Goal: Task Accomplishment & Management: Use online tool/utility

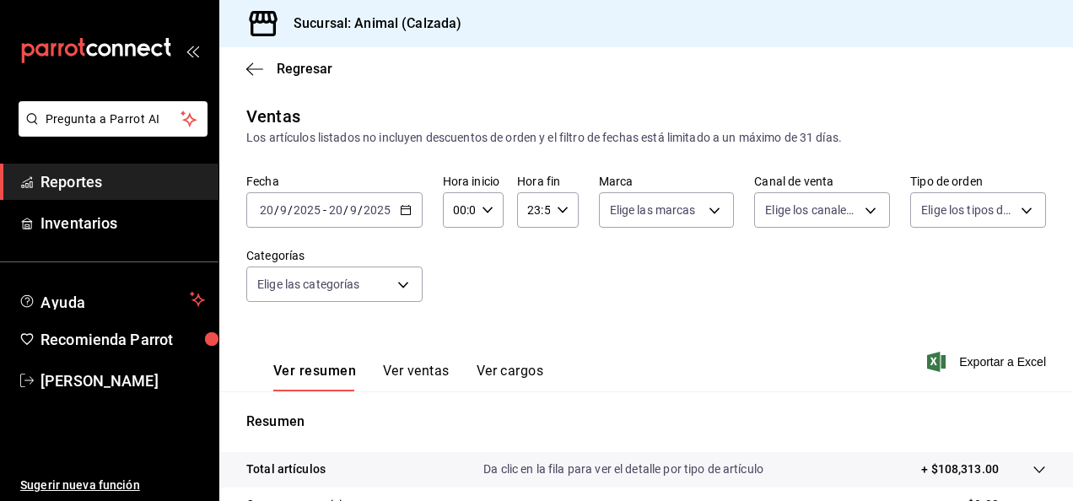
scroll to position [137, 0]
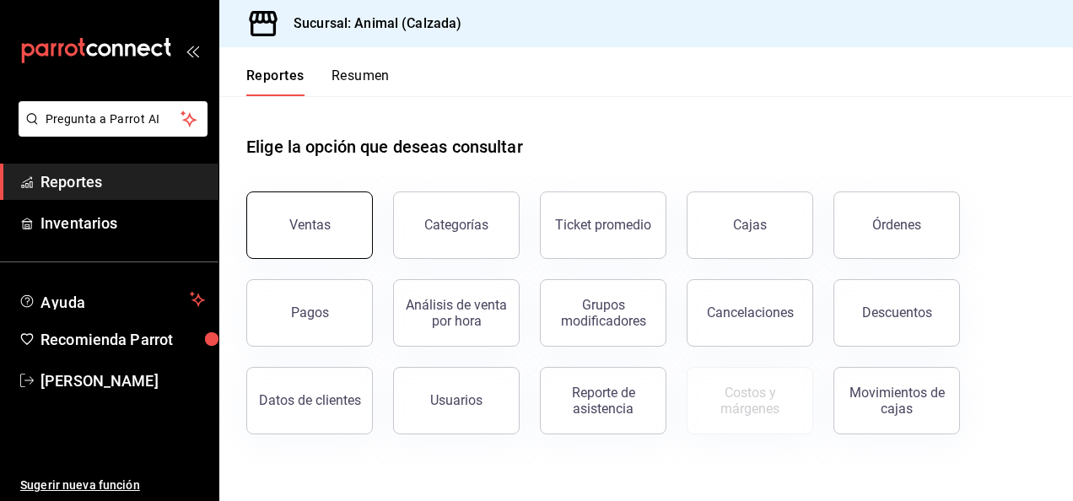
click at [305, 224] on div "Ventas" at bounding box center [309, 225] width 41 height 16
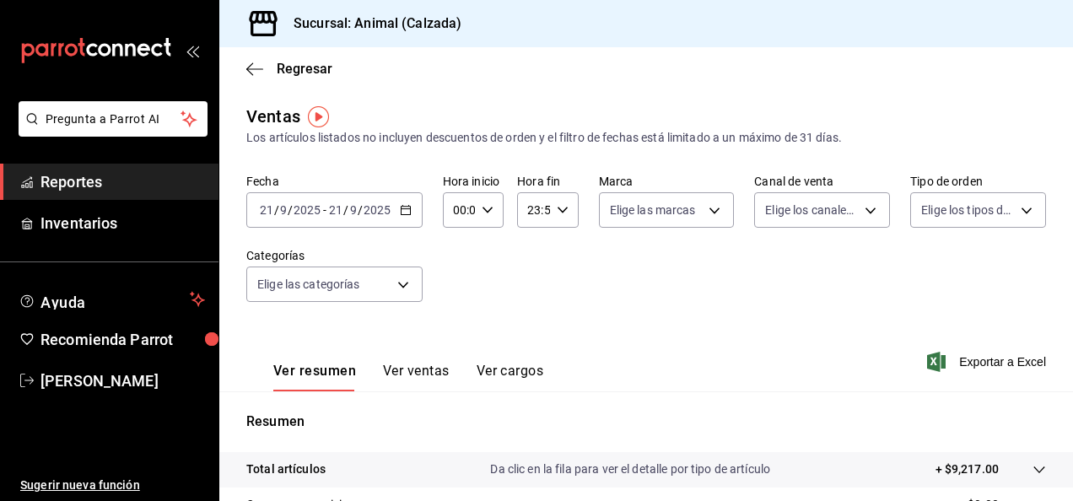
click at [404, 207] on icon "button" at bounding box center [406, 210] width 12 height 12
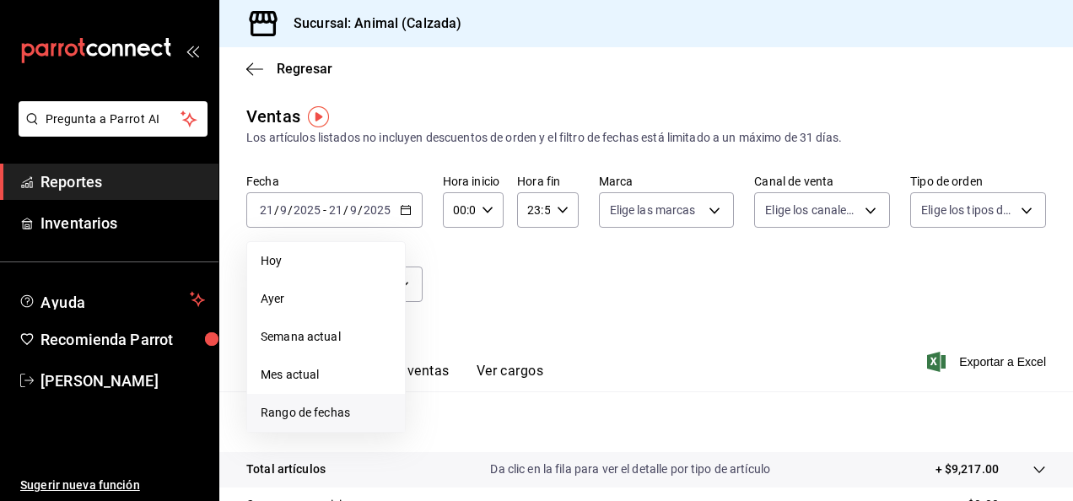
click at [310, 412] on span "Rango de fechas" at bounding box center [326, 413] width 131 height 18
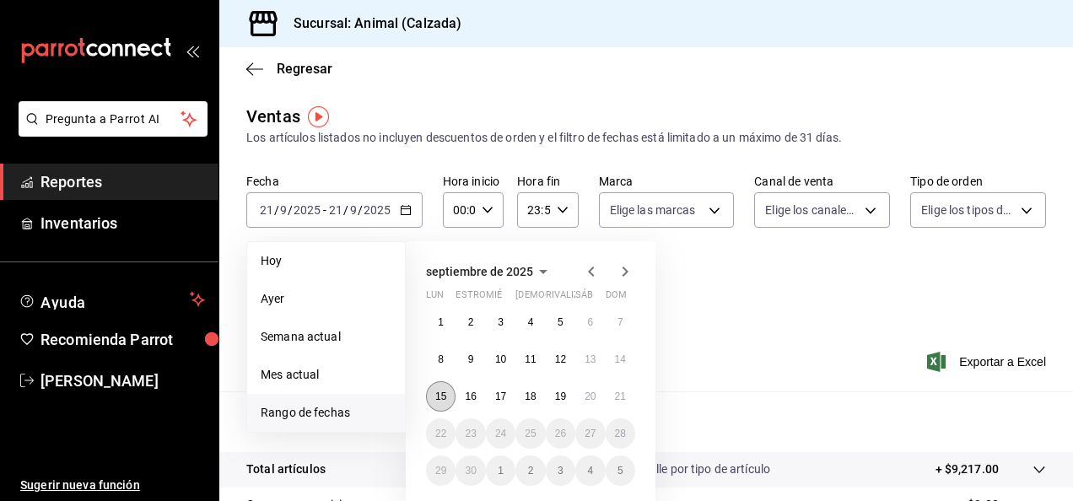
click at [440, 398] on abbr "15" at bounding box center [440, 397] width 11 height 12
click at [567, 400] on button "19" at bounding box center [561, 396] width 30 height 30
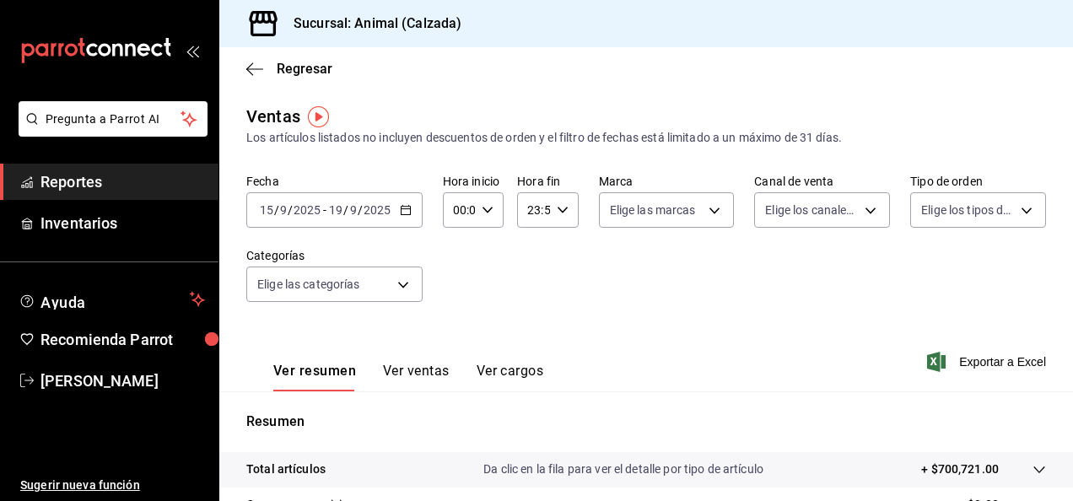
click at [489, 212] on icon "button" at bounding box center [488, 210] width 12 height 12
click at [455, 355] on span "05" at bounding box center [456, 357] width 3 height 13
type input "05:00"
click at [486, 256] on span "00" at bounding box center [486, 252] width 3 height 13
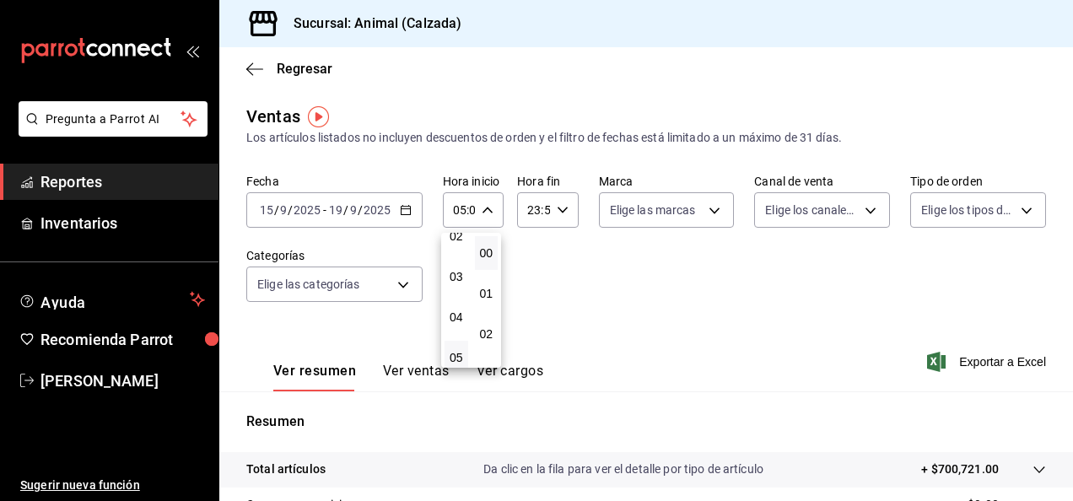
click at [560, 211] on div at bounding box center [536, 250] width 1073 height 501
click at [560, 211] on icon "button" at bounding box center [563, 210] width 12 height 12
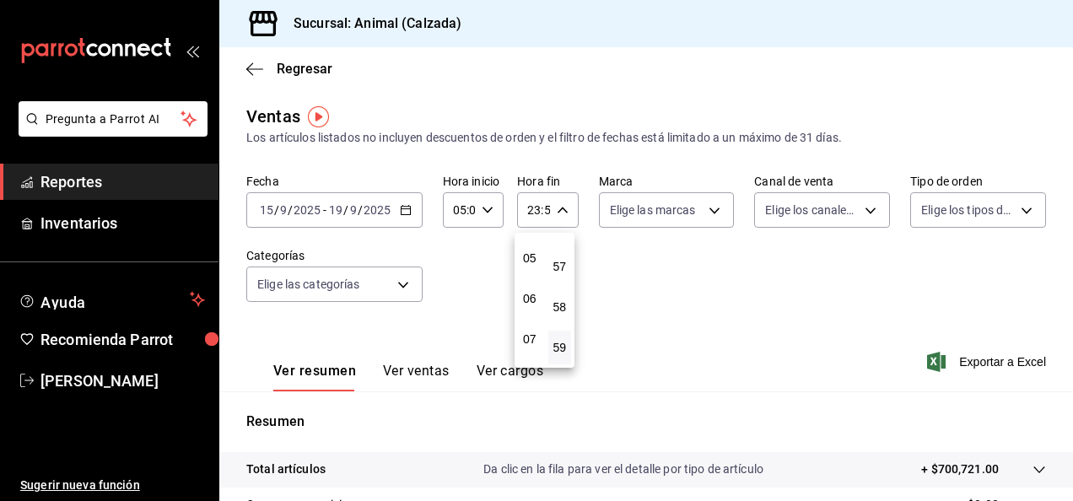
scroll to position [194, 0]
click at [531, 261] on span "05" at bounding box center [529, 261] width 3 height 13
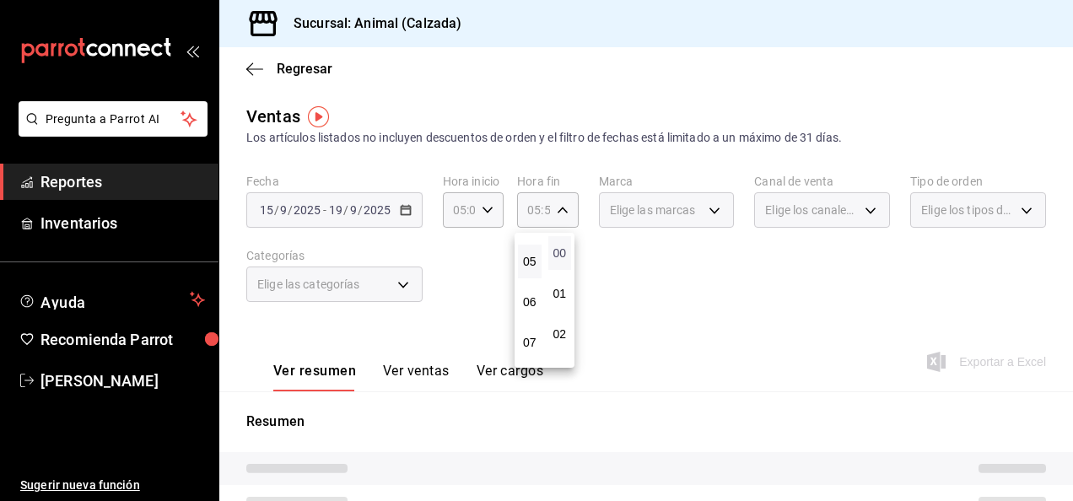
click at [558, 250] on span "00" at bounding box center [559, 252] width 3 height 13
type input "05:00"
click at [558, 250] on span "00" at bounding box center [559, 252] width 3 height 13
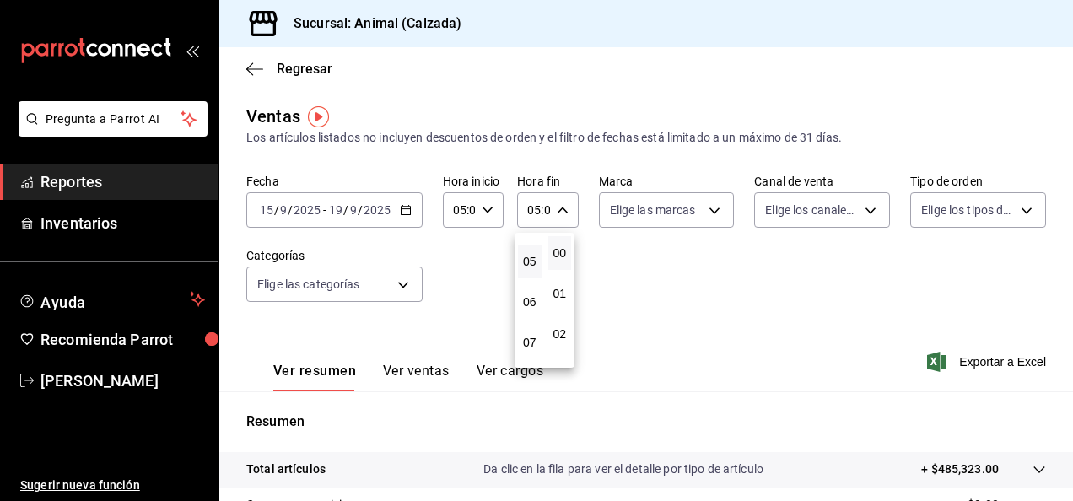
click at [711, 219] on div at bounding box center [536, 250] width 1073 height 501
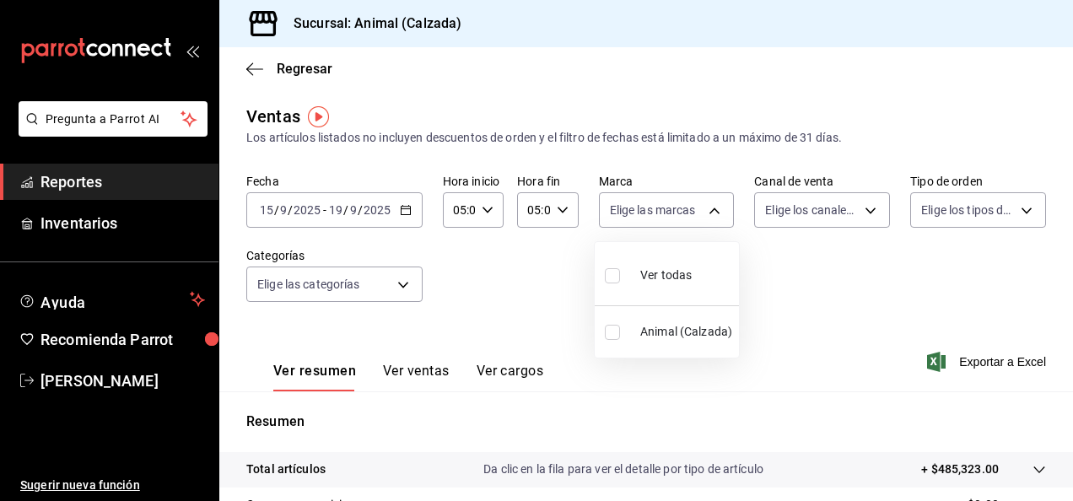
click at [711, 219] on body "Pregunta a Parrot AI Reportes Inventarios Ayuda Recomienda Parrot [PERSON_NAME]…" at bounding box center [536, 250] width 1073 height 501
click at [671, 279] on span "Ver todas" at bounding box center [665, 276] width 51 height 18
type input "e26472f3-9262-489d-bcba-4c6b034529c7"
checkbox input "true"
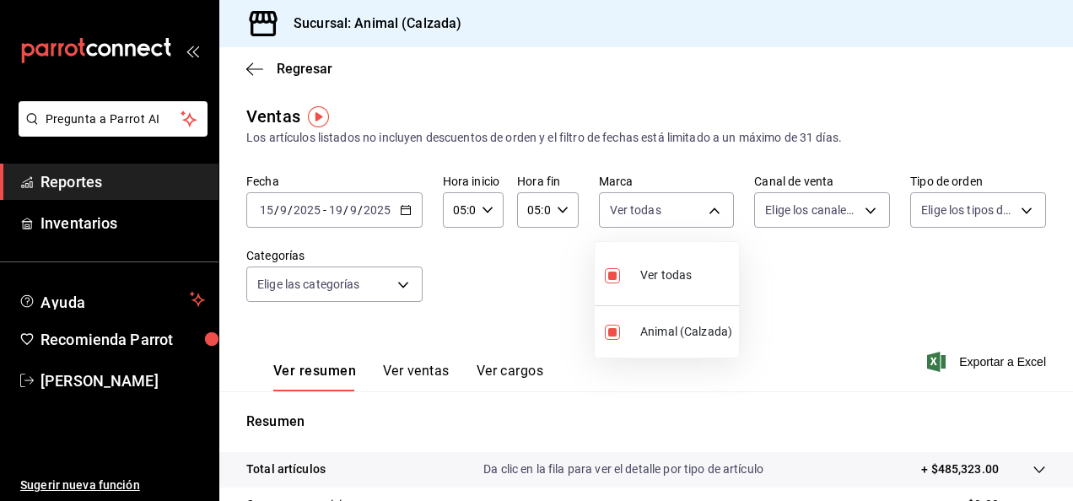
click at [864, 206] on div at bounding box center [536, 250] width 1073 height 501
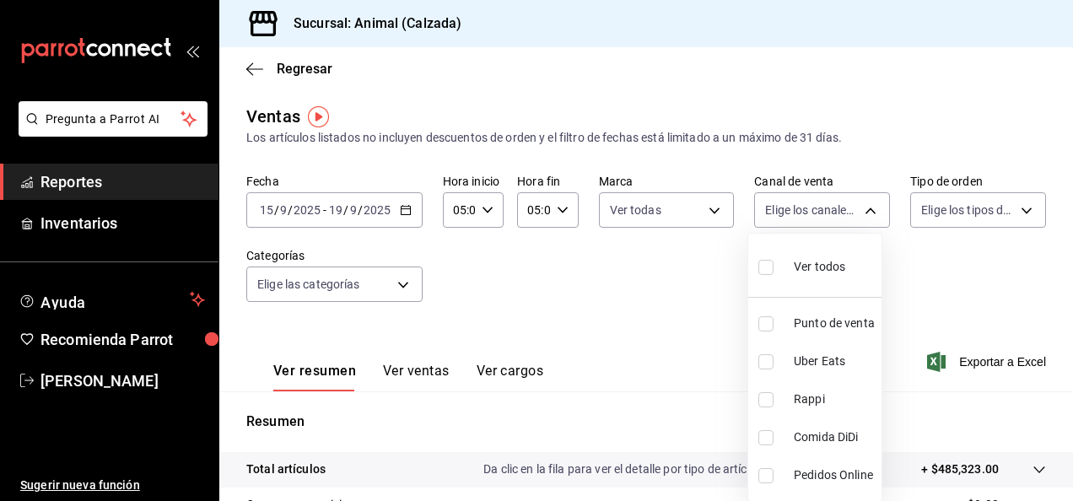
click at [864, 206] on body "Pregunta a Parrot AI Reportes Inventarios Ayuda Recomienda Parrot [PERSON_NAME]…" at bounding box center [536, 250] width 1073 height 501
click at [829, 270] on span "Ver todos" at bounding box center [819, 267] width 51 height 18
type input "PARROT,UBER_EATS,RAPPI,DIDI_FOOD,ONLINE"
checkbox input "true"
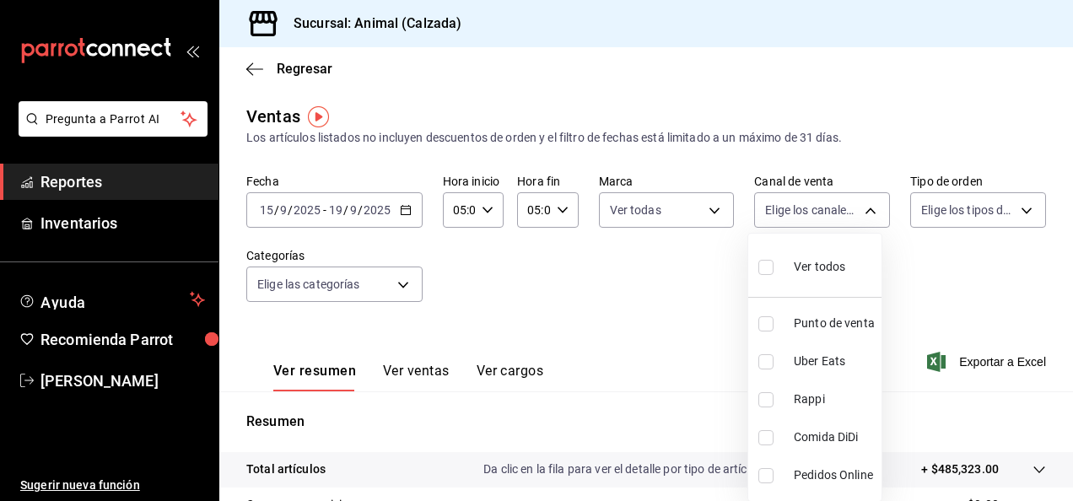
checkbox input "true"
click at [1014, 211] on div at bounding box center [536, 250] width 1073 height 501
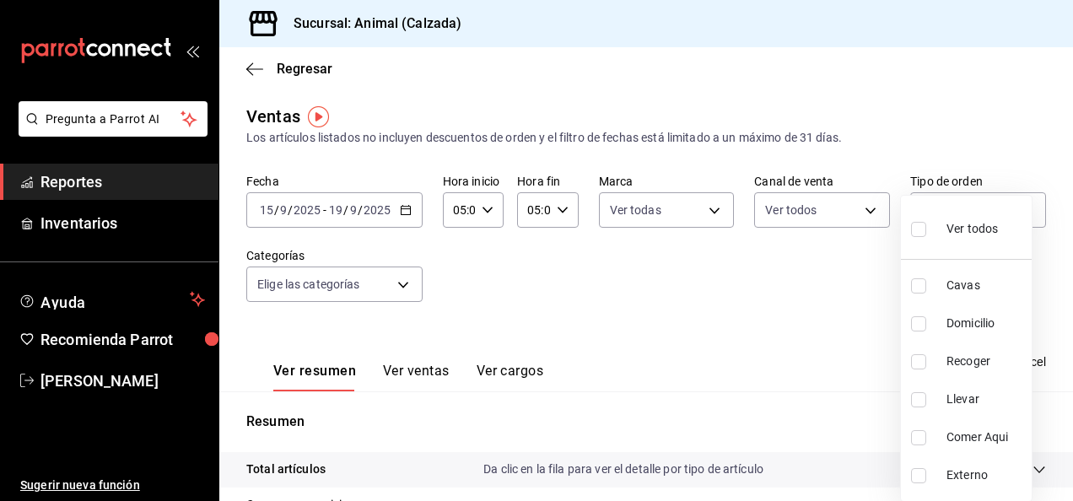
click at [1014, 211] on body "Pregunta a Parrot AI Reportes Inventarios Ayuda Recomienda Parrot [PERSON_NAME]…" at bounding box center [536, 250] width 1073 height 501
click at [983, 229] on span "Ver todos" at bounding box center [971, 229] width 51 height 18
type input "588630d3-b511-4bba-a729-32472510037f,54b7ae00-ca47-4ec1-b7ff-55842c0a2b62,92293…"
checkbox input "true"
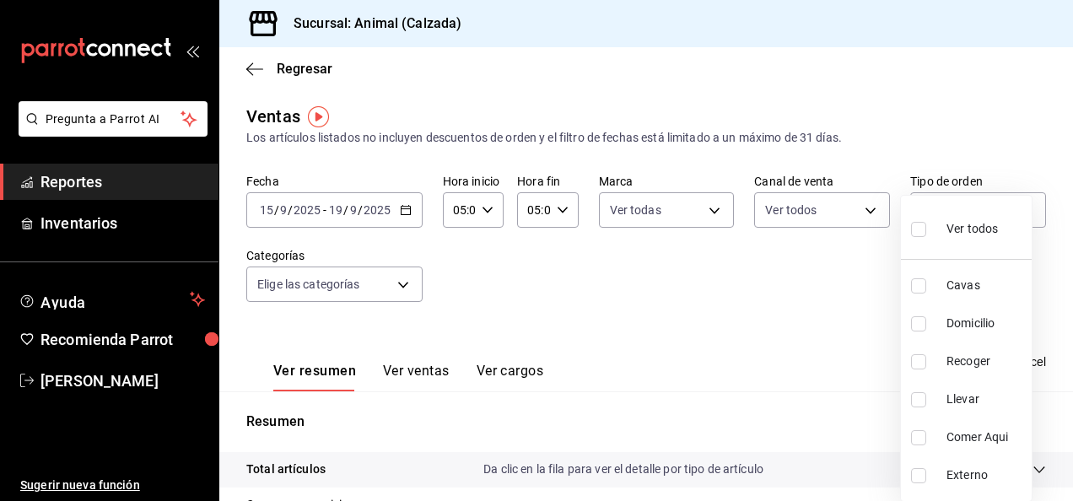
checkbox input "true"
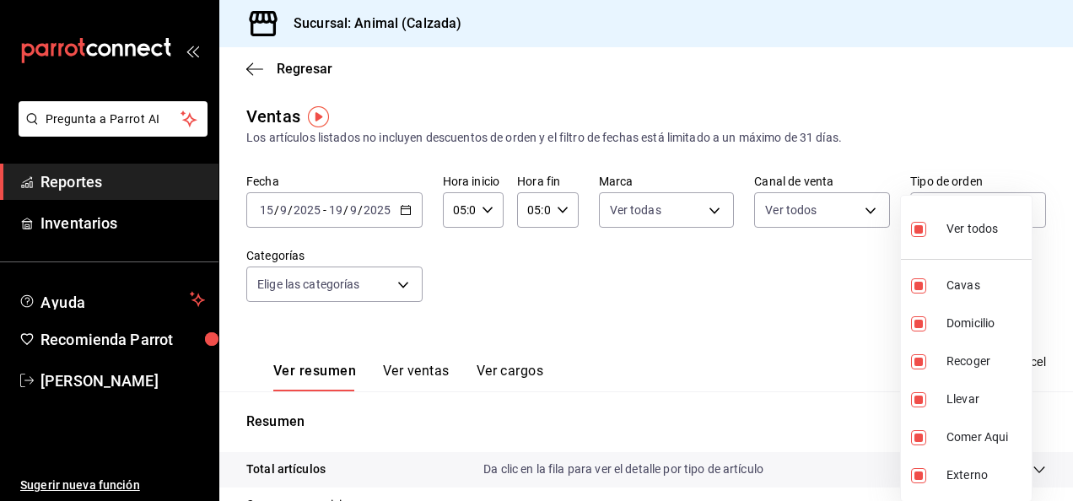
click at [400, 285] on div at bounding box center [536, 250] width 1073 height 501
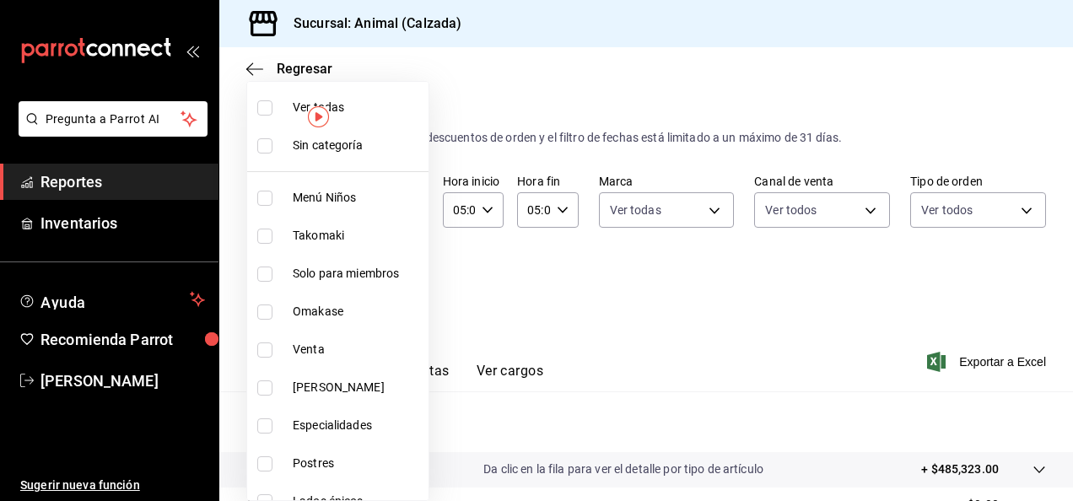
click at [400, 285] on body "Pregunta a Parrot AI Reportes Inventarios Ayuda Recomienda Parrot [PERSON_NAME]…" at bounding box center [536, 250] width 1073 height 501
click at [278, 105] on label at bounding box center [268, 107] width 22 height 15
click at [272, 105] on input "checkbox" at bounding box center [264, 107] width 15 height 15
checkbox input "false"
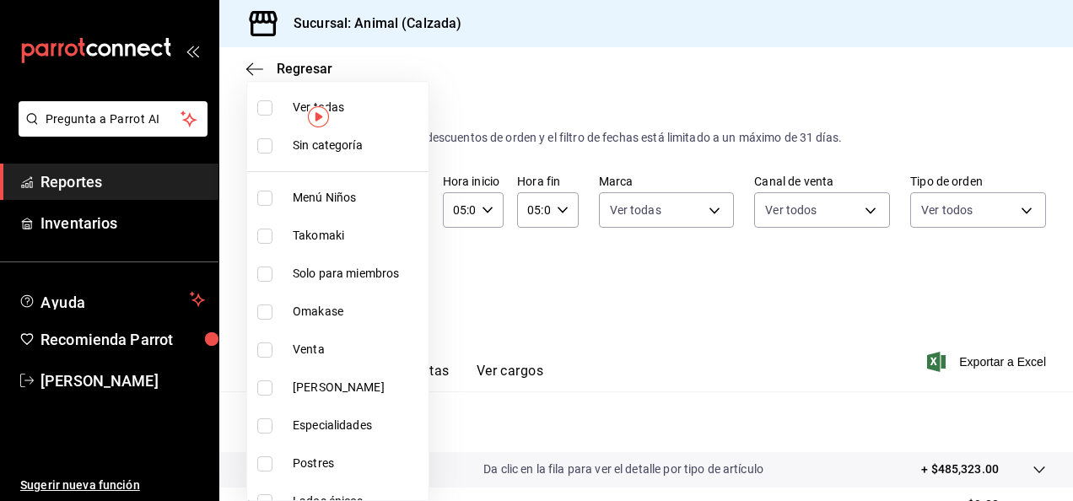
checkbox input "false"
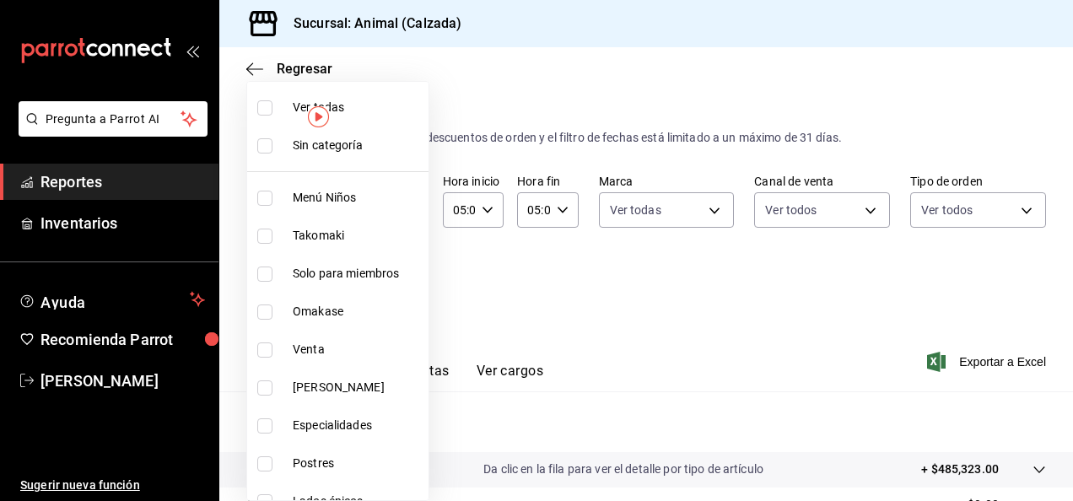
checkbox input "false"
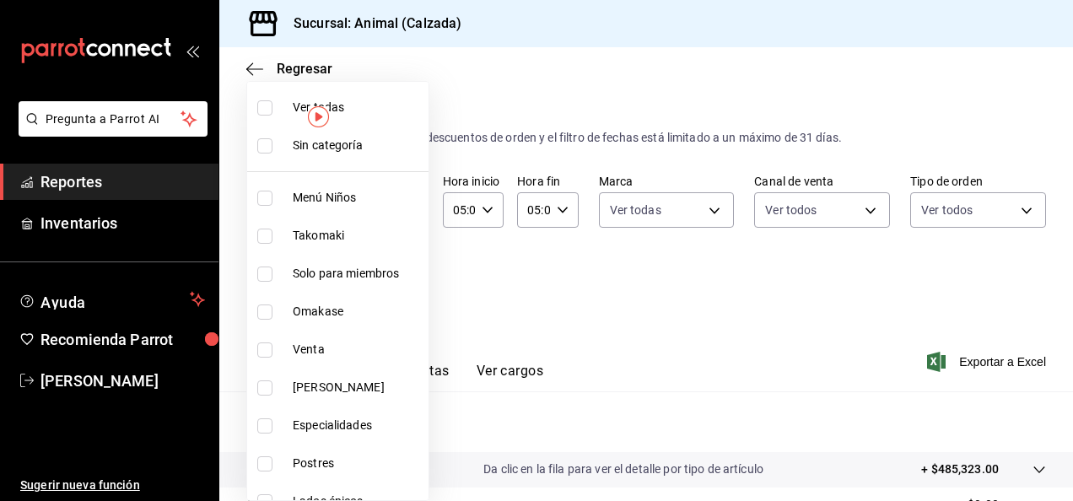
checkbox input "false"
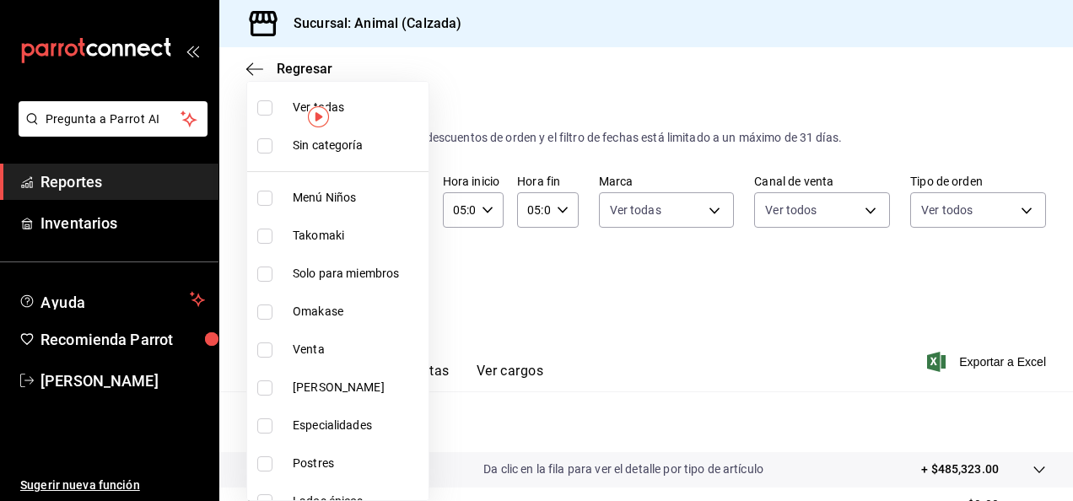
checkbox input "false"
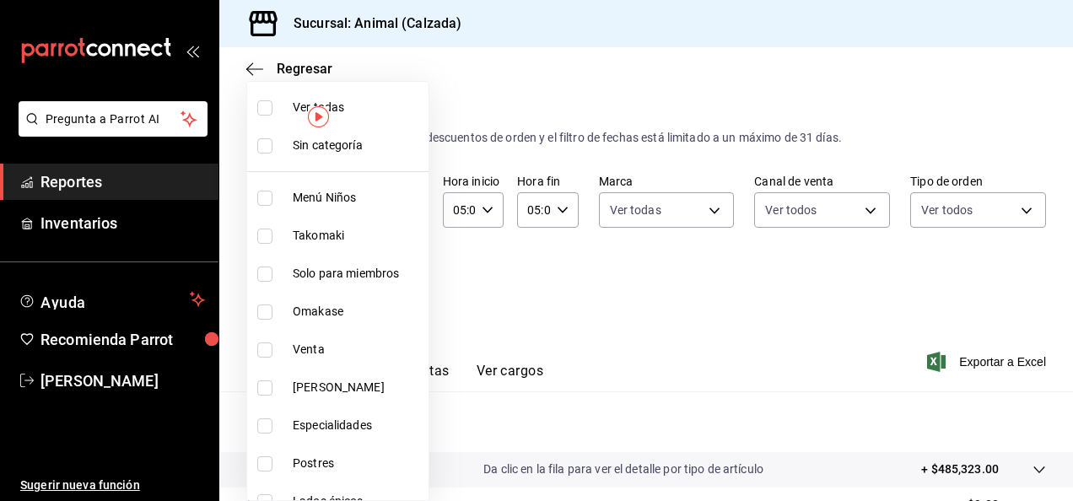
checkbox input "false"
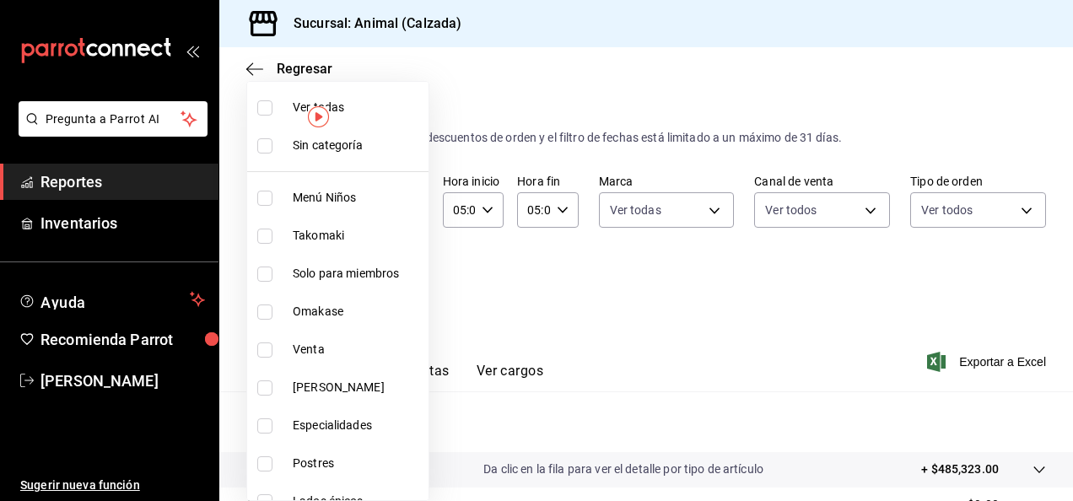
checkbox input "false"
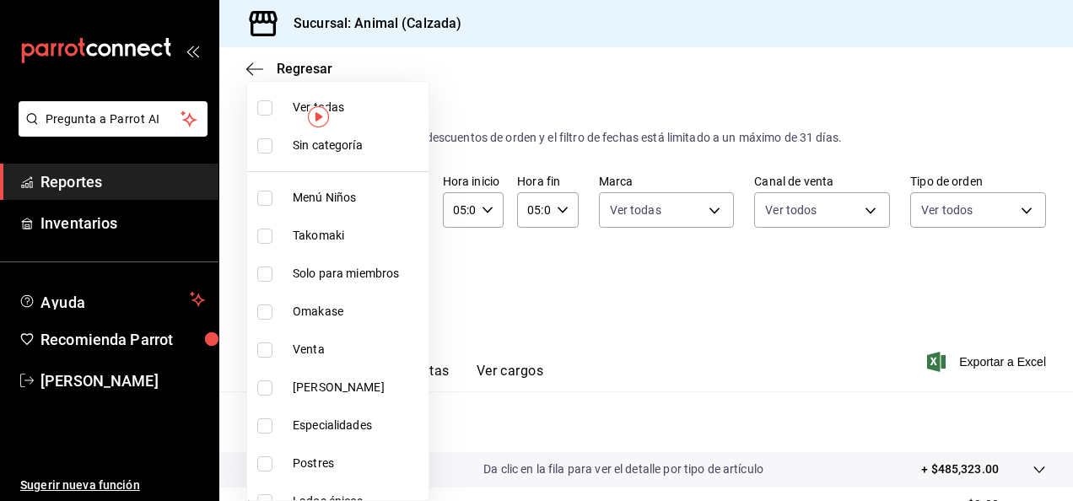
checkbox input "false"
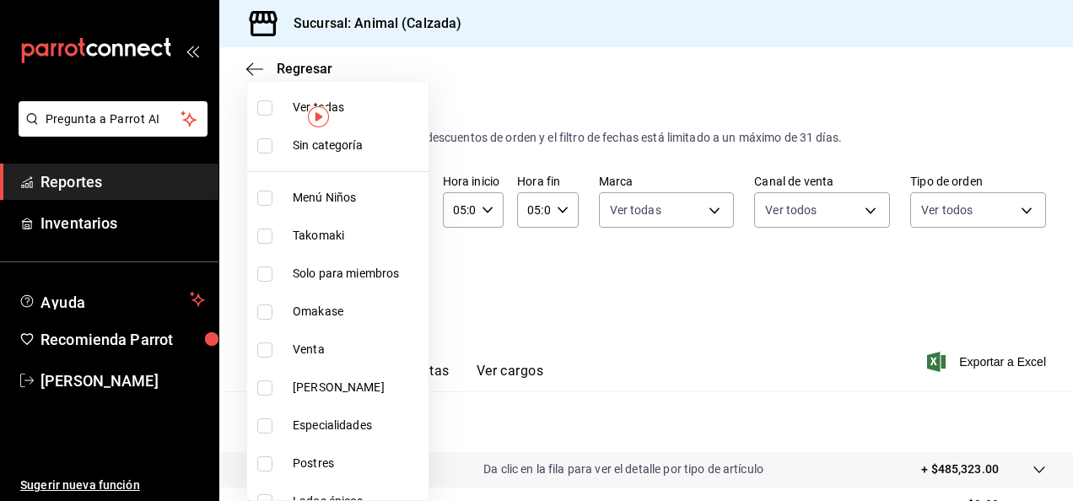
checkbox input "false"
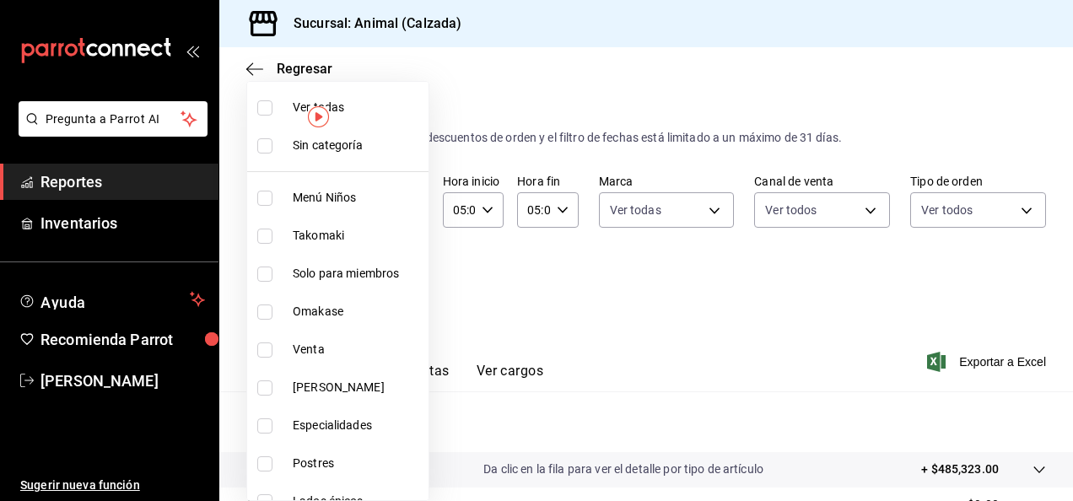
checkbox input "false"
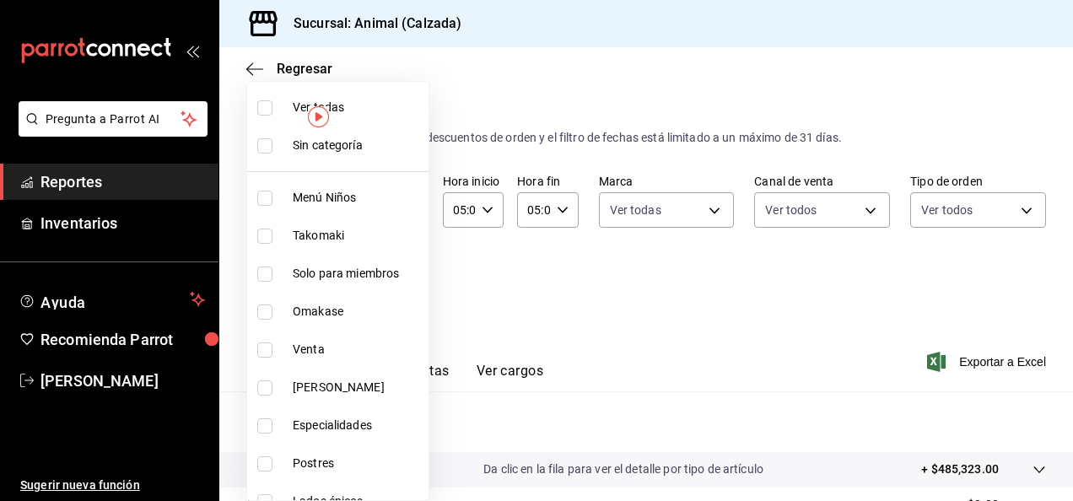
checkbox input "false"
click at [294, 105] on span "Ver todas" at bounding box center [357, 108] width 129 height 18
type input "577524a9-a437-43f3-84d2-cf2e6968635f,5d35a5f4-3063-4397-a550-a8f4eca83956,9bcdf…"
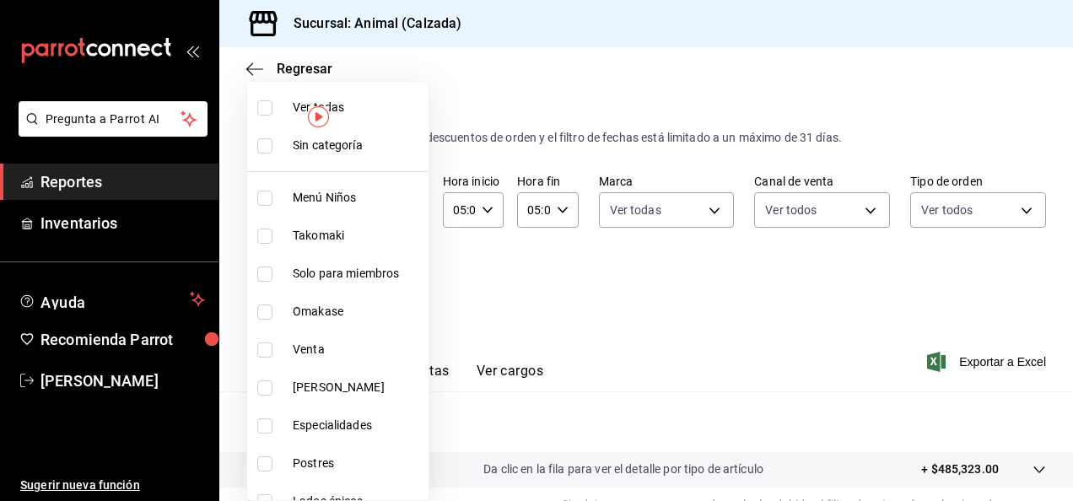
checkbox input "true"
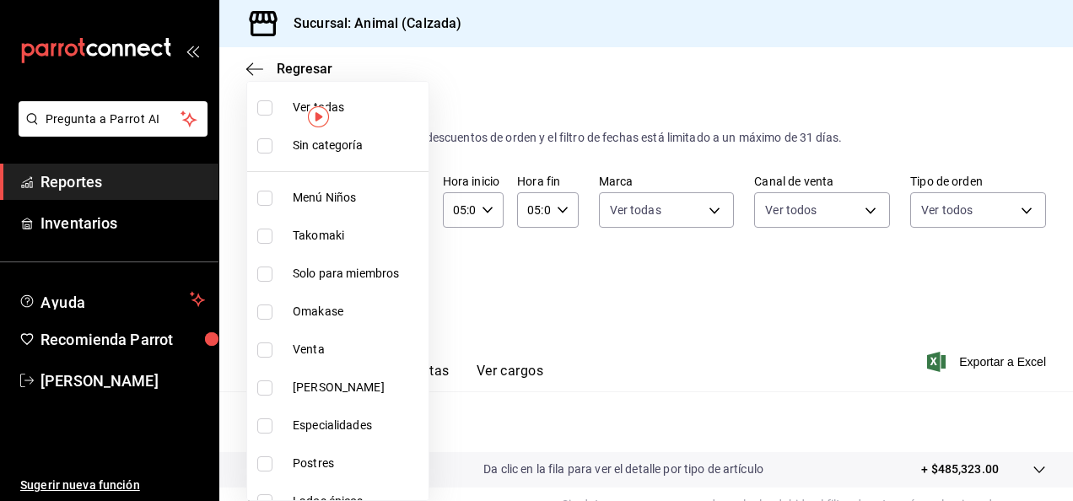
checkbox input "true"
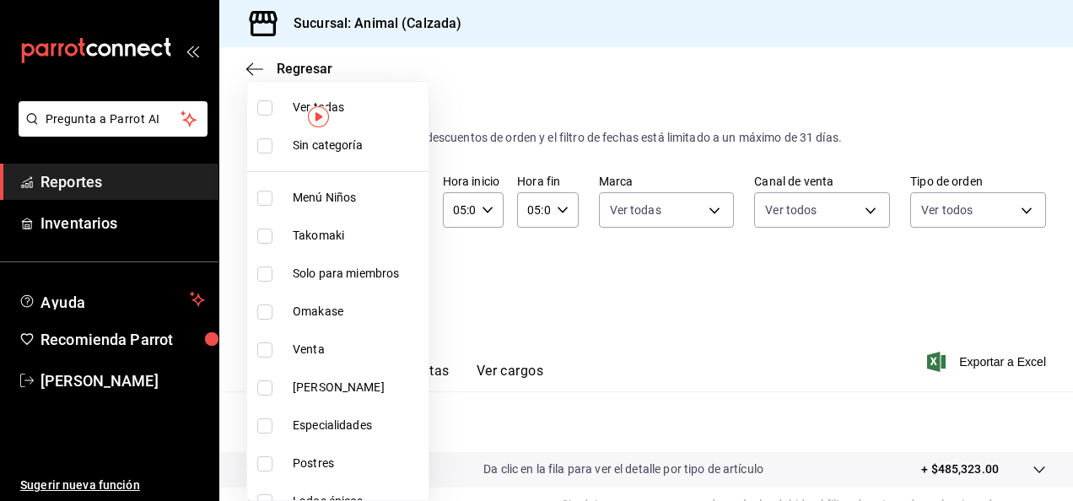
checkbox input "true"
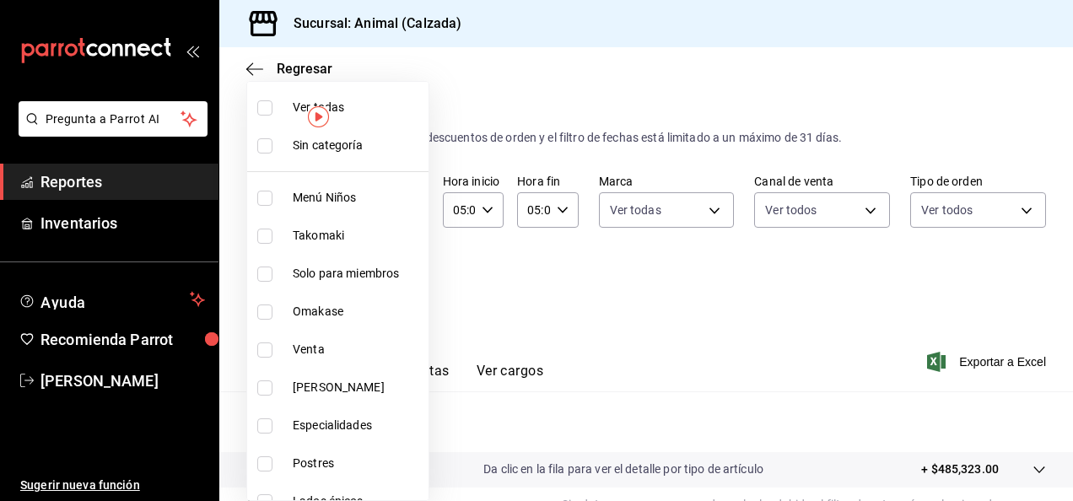
checkbox input "true"
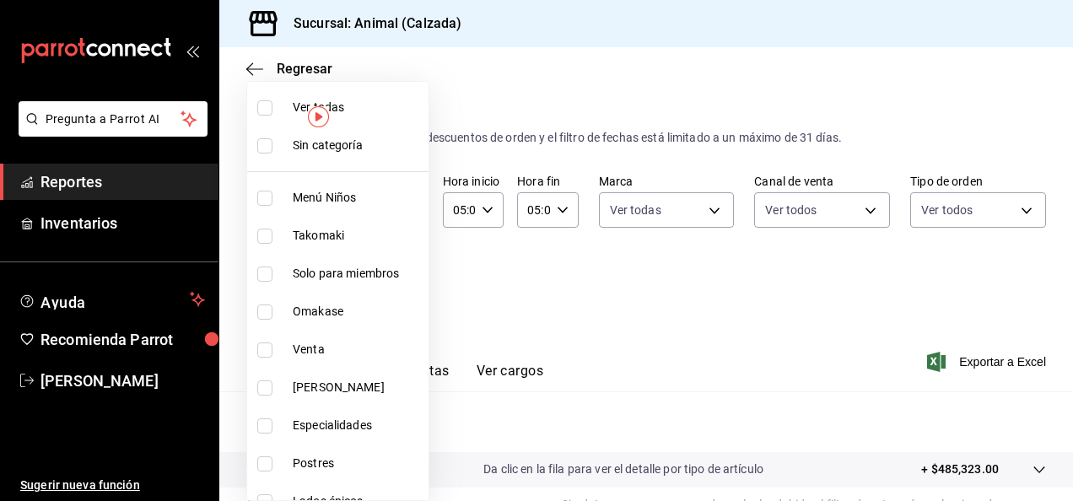
checkbox input "true"
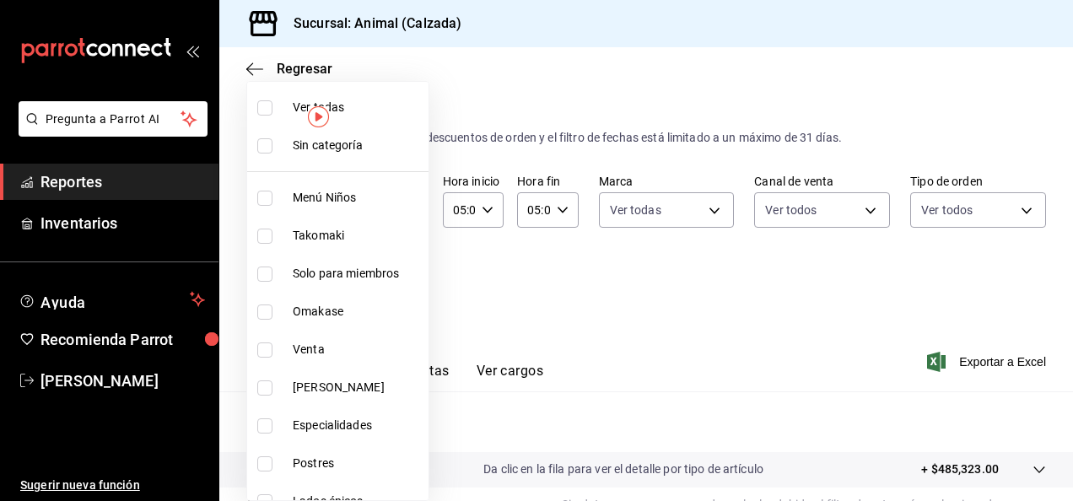
checkbox input "true"
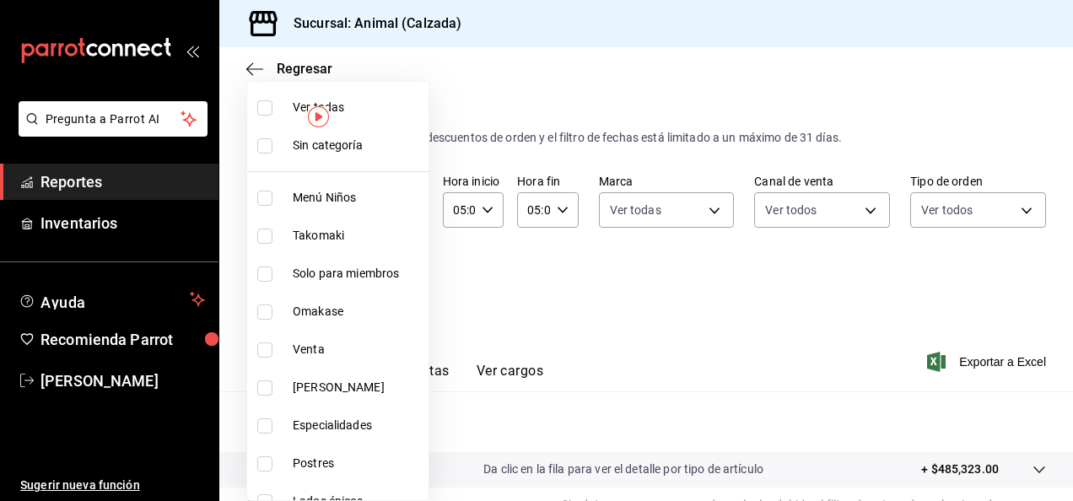
checkbox input "true"
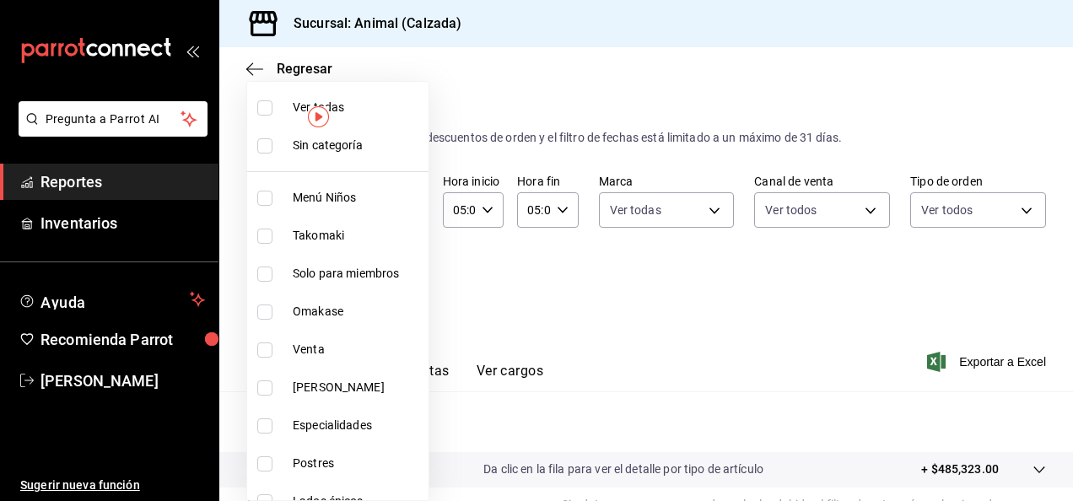
checkbox input "true"
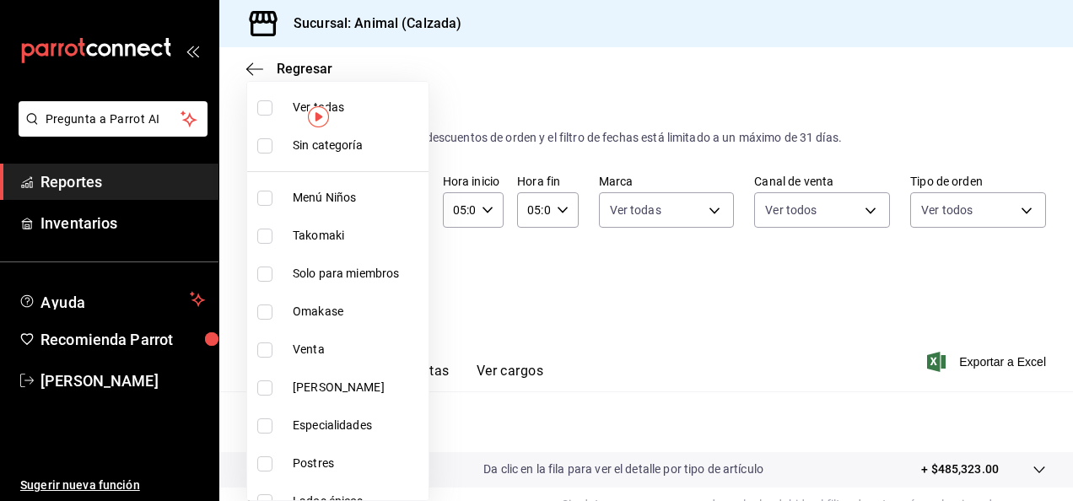
checkbox input "true"
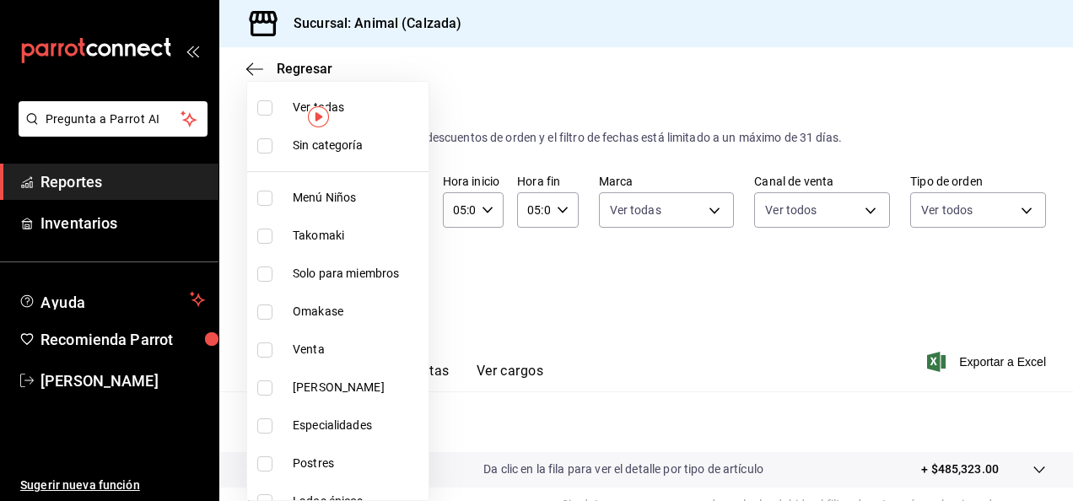
checkbox input "true"
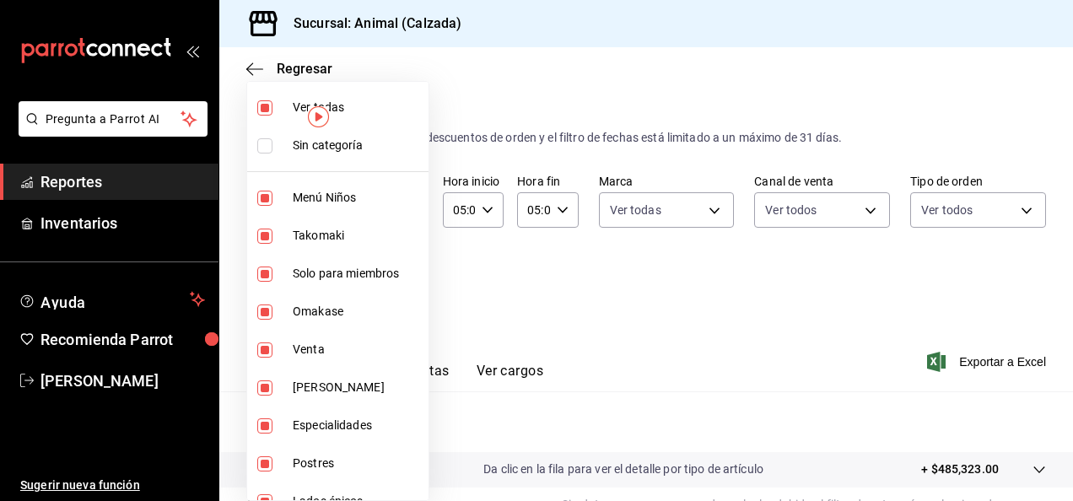
click at [602, 327] on div at bounding box center [536, 250] width 1073 height 501
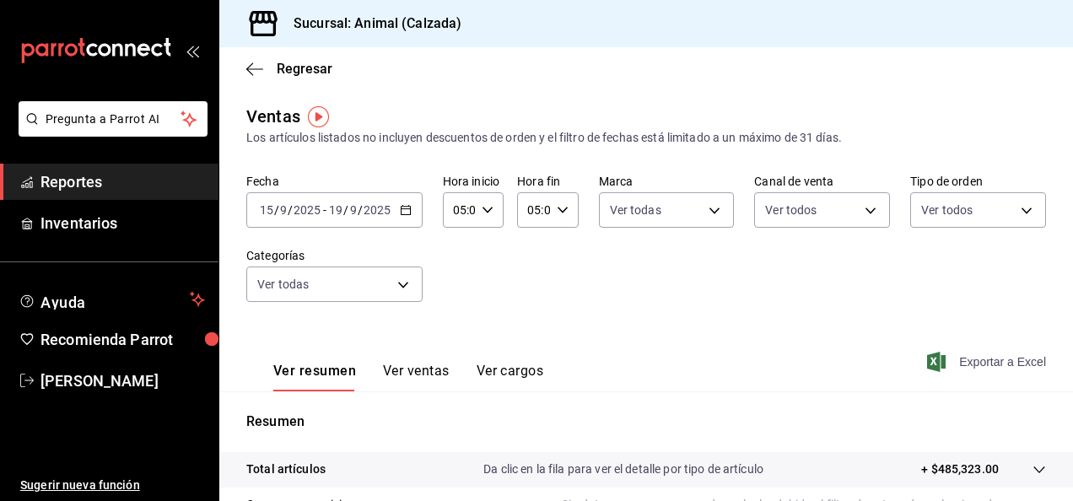
click at [961, 366] on font "Exportar a Excel" at bounding box center [1002, 361] width 87 height 13
click at [406, 211] on icon "button" at bounding box center [406, 210] width 12 height 12
click at [720, 290] on div "Fecha [DATE] [DATE] - [DATE] [DATE] Hora inicio 05:00 Hora inicio Hora fin 05:0…" at bounding box center [646, 248] width 800 height 148
click at [969, 363] on font "Exportar a Excel" at bounding box center [1002, 361] width 87 height 13
